Goal: Transaction & Acquisition: Purchase product/service

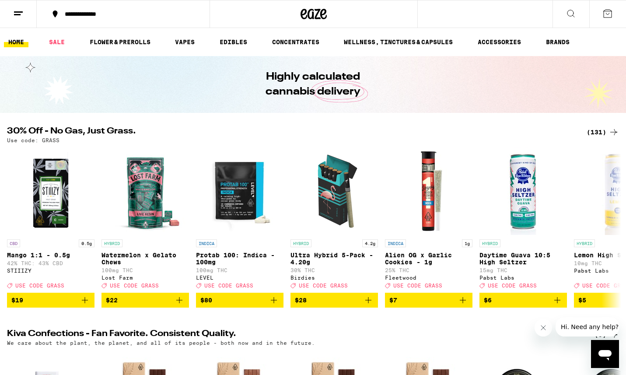
click at [566, 12] on icon at bounding box center [571, 13] width 10 height 10
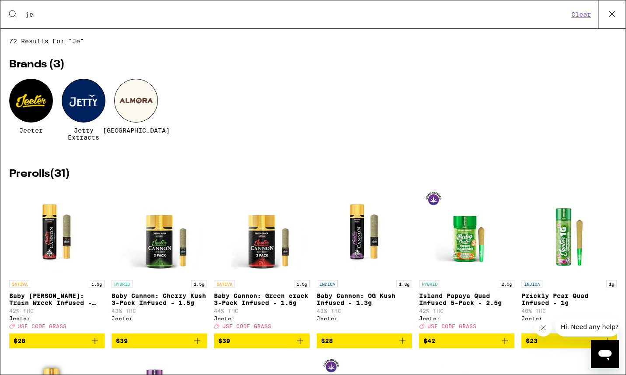
type input "je"
click at [71, 110] on div at bounding box center [84, 101] width 44 height 44
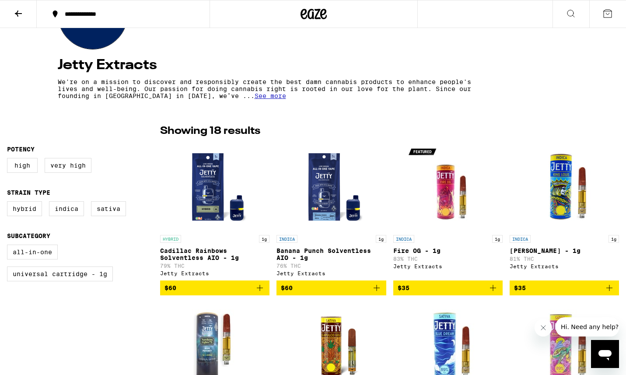
scroll to position [150, 0]
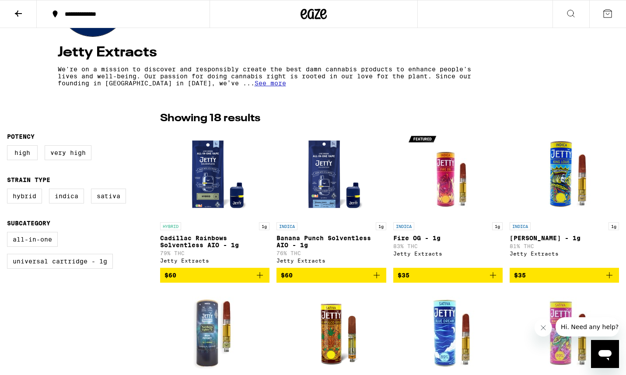
click at [375, 279] on icon "Add to bag" at bounding box center [376, 275] width 10 height 10
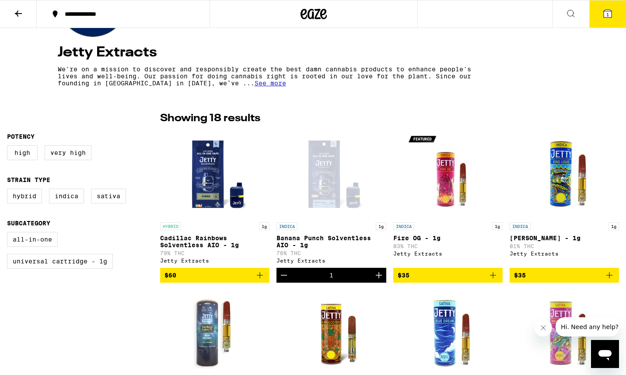
click at [604, 10] on icon at bounding box center [607, 13] width 10 height 10
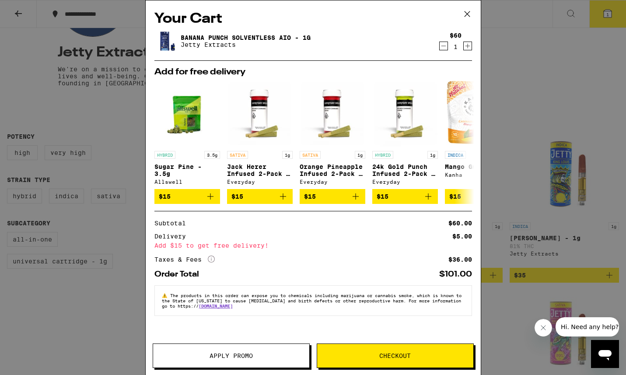
click at [363, 351] on button "Checkout" at bounding box center [395, 355] width 157 height 24
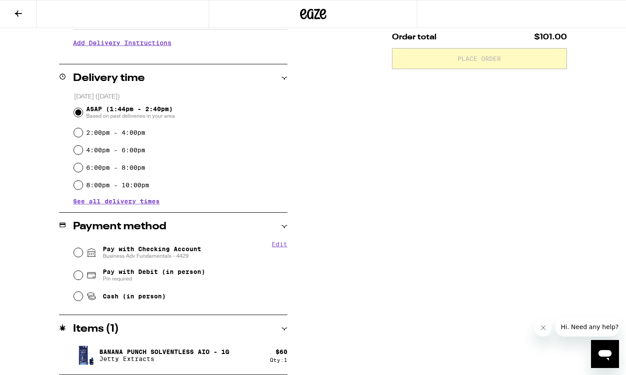
scroll to position [179, 0]
click at [126, 248] on span "Pay with Checking Account Business Adv Fundamentals - 4429" at bounding box center [152, 252] width 98 height 14
click at [83, 248] on input "Pay with Checking Account Business Adv Fundamentals - 4429" at bounding box center [78, 252] width 9 height 9
radio input "true"
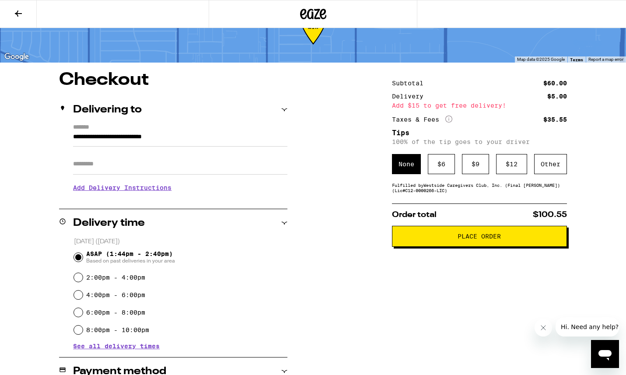
scroll to position [6, 0]
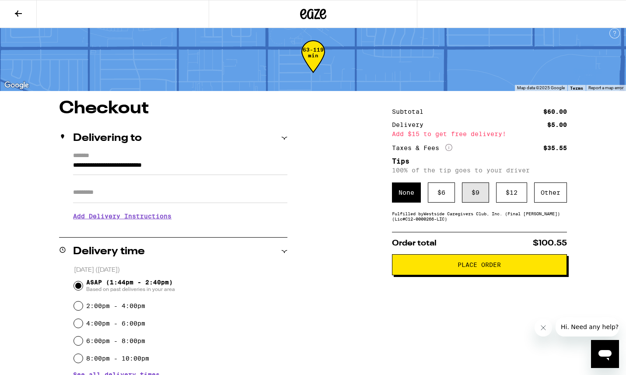
click at [468, 189] on div "$ 9" at bounding box center [475, 192] width 27 height 20
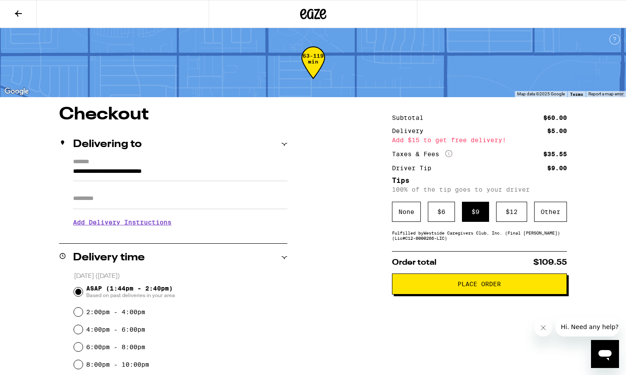
scroll to position [0, 0]
click at [454, 286] on span "Place Order" at bounding box center [479, 284] width 160 height 6
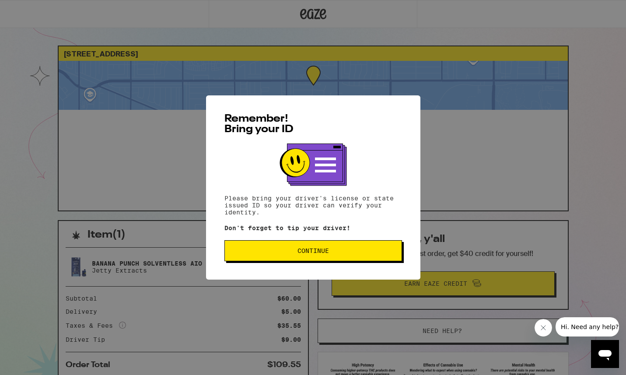
click at [585, 112] on div "Remember! Bring your ID Please bring your driver's license or state issued ID s…" at bounding box center [313, 187] width 626 height 375
